Goal: Information Seeking & Learning: Learn about a topic

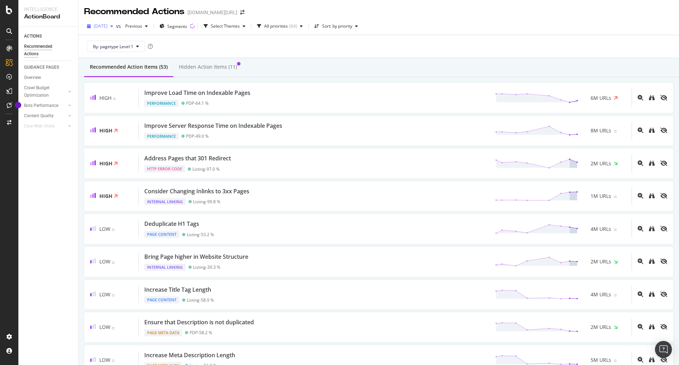
click at [116, 27] on div "button" at bounding box center [112, 26] width 8 height 4
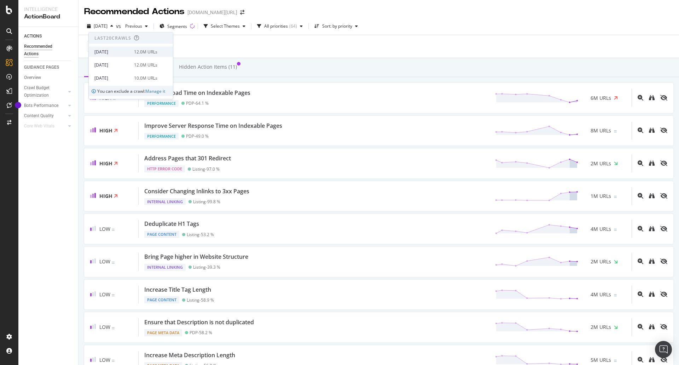
click at [150, 48] on div "12.0M URLs" at bounding box center [145, 51] width 23 height 6
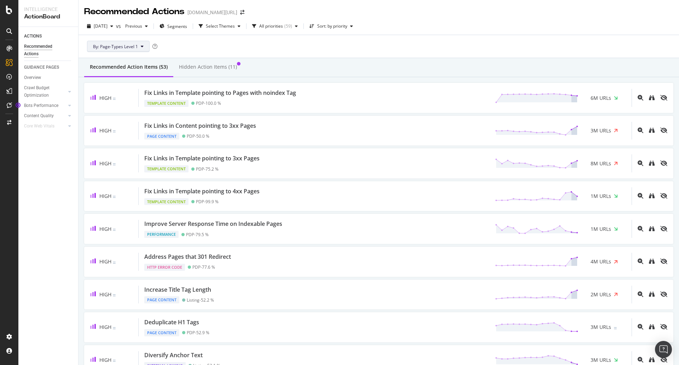
click at [133, 45] on span "By: Page-Types Level 1" at bounding box center [115, 47] width 45 height 6
click at [203, 48] on div "By: Page-Types Level 1" at bounding box center [379, 46] width 590 height 23
click at [353, 29] on div "Sort: by priority" at bounding box center [331, 26] width 49 height 11
click at [283, 27] on div "All priorities" at bounding box center [271, 26] width 24 height 4
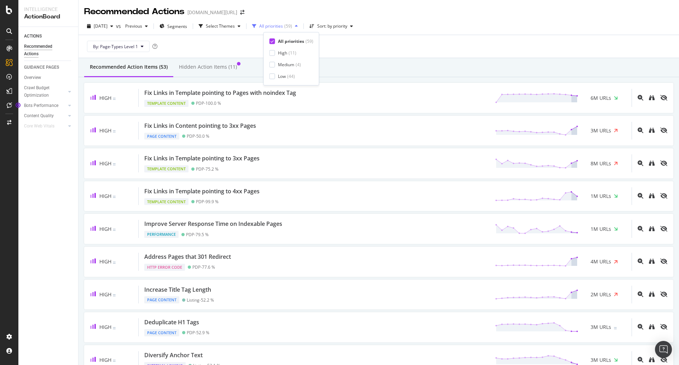
click at [283, 27] on div "All priorities" at bounding box center [271, 26] width 24 height 4
click at [234, 27] on div "Select Themes" at bounding box center [220, 26] width 29 height 4
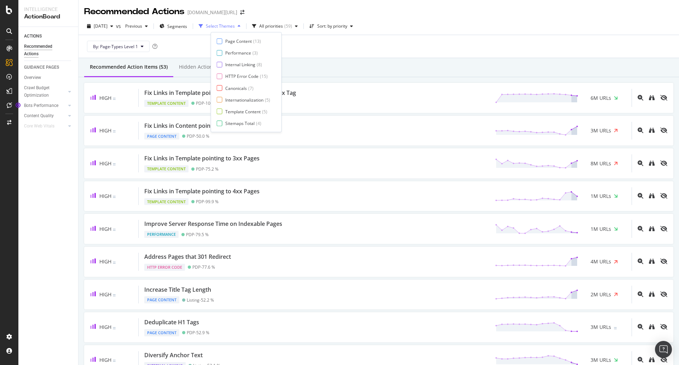
click at [234, 27] on div "Select Themes" at bounding box center [220, 26] width 29 height 4
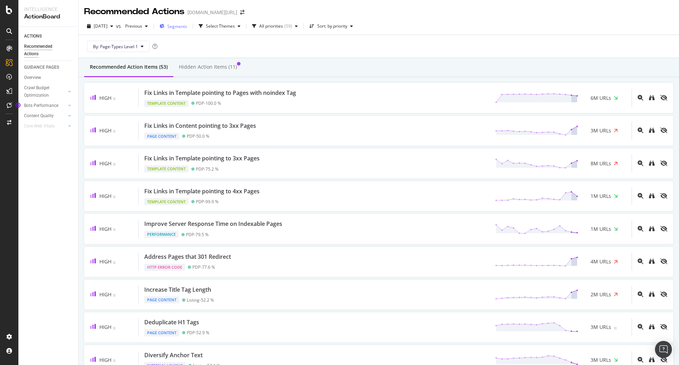
click at [187, 27] on span "Segments" at bounding box center [177, 26] width 20 height 6
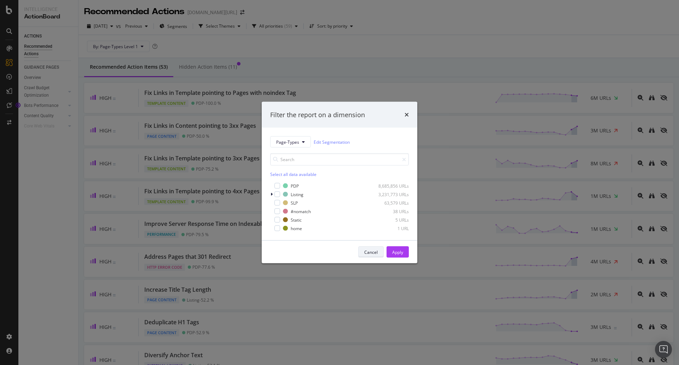
click at [368, 249] on div "Cancel" at bounding box center [370, 252] width 13 height 6
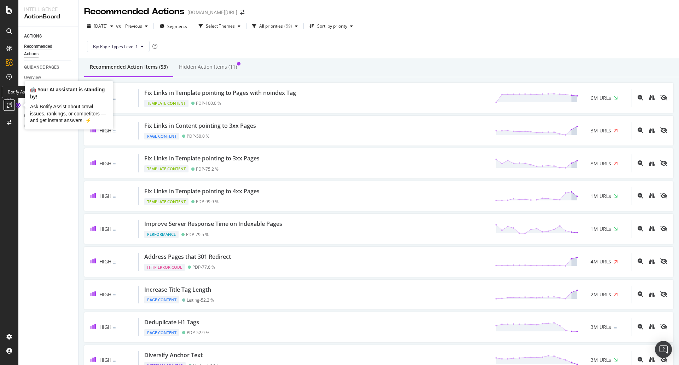
click at [7, 106] on icon at bounding box center [9, 105] width 5 height 6
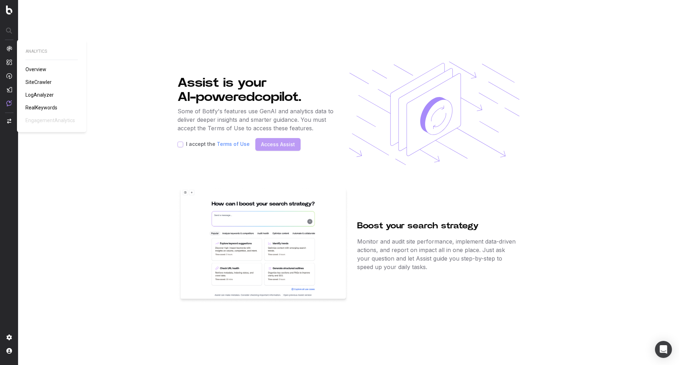
click at [40, 83] on span "SiteCrawler" at bounding box center [38, 82] width 26 height 6
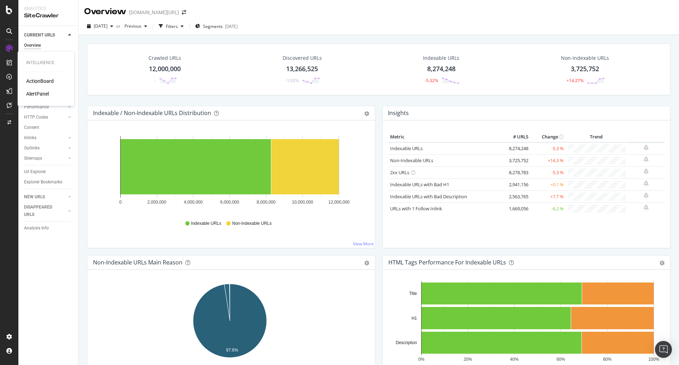
click at [40, 79] on div "ActionBoard" at bounding box center [40, 80] width 28 height 7
